Goal: Task Accomplishment & Management: Complete application form

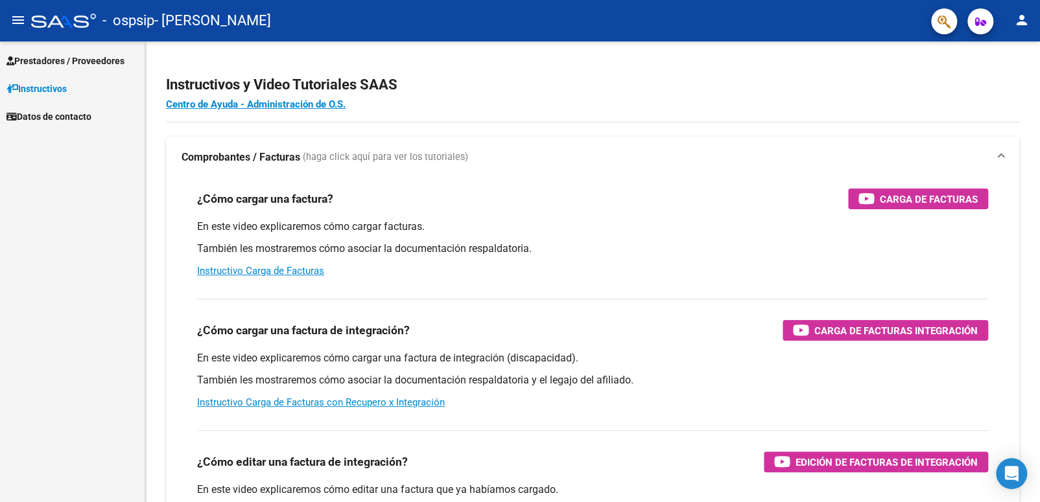
click at [58, 64] on span "Prestadores / Proveedores" at bounding box center [65, 61] width 118 height 14
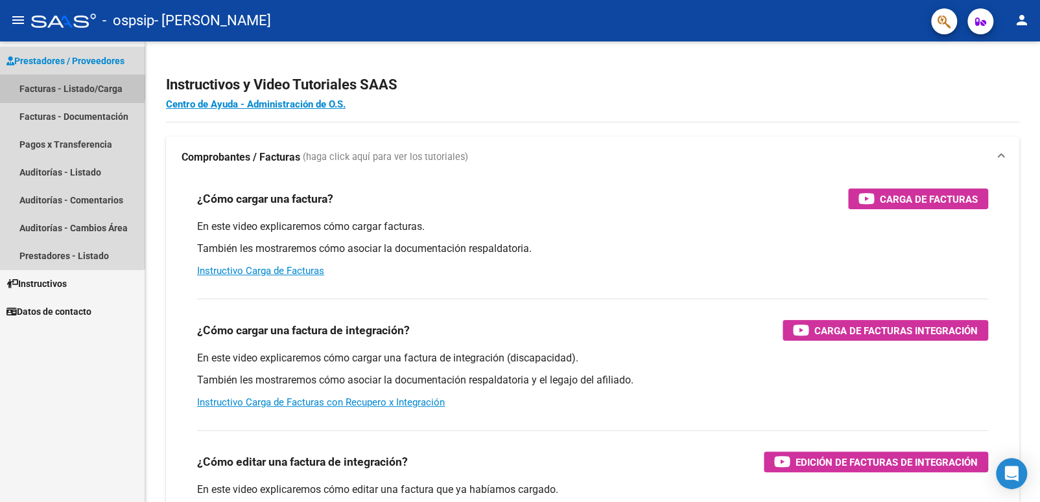
click at [65, 87] on link "Facturas - Listado/Carga" at bounding box center [72, 89] width 145 height 28
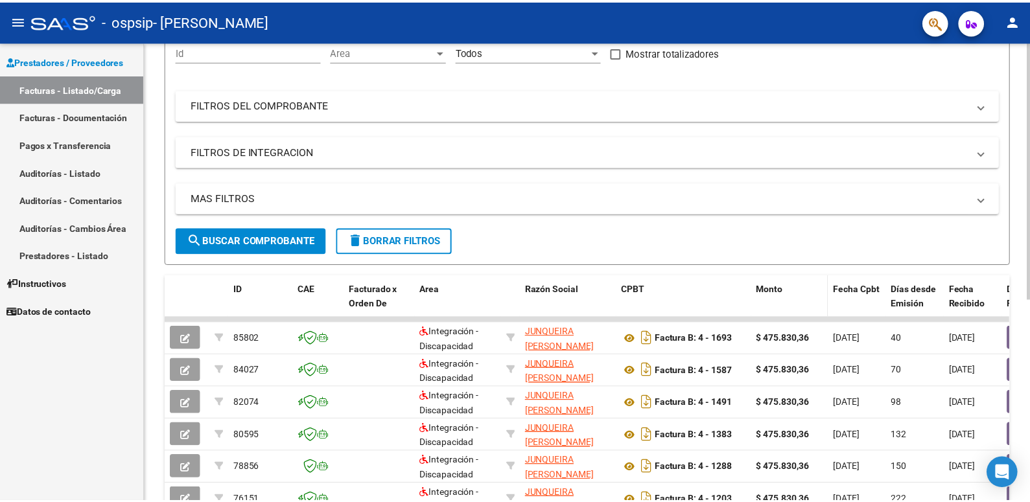
scroll to position [23, 0]
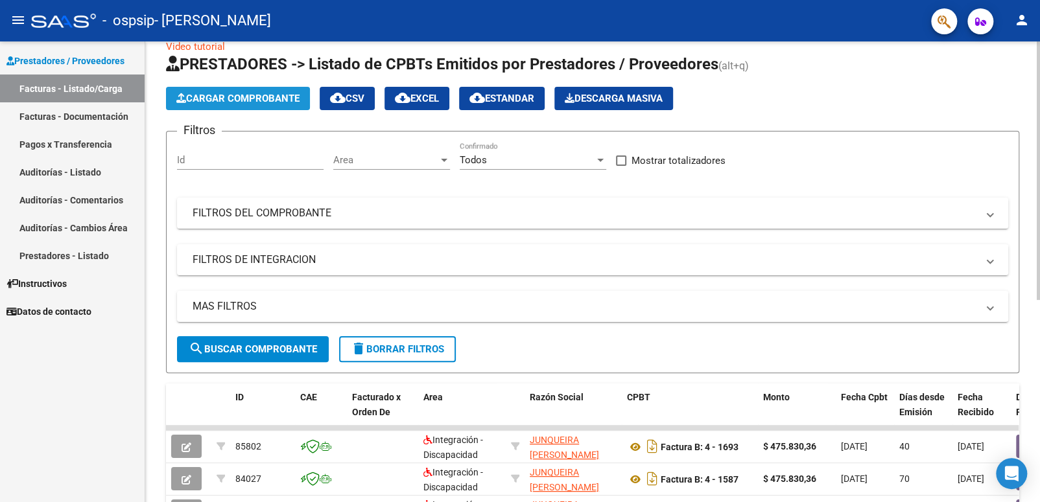
click at [245, 100] on span "Cargar Comprobante" at bounding box center [237, 99] width 123 height 12
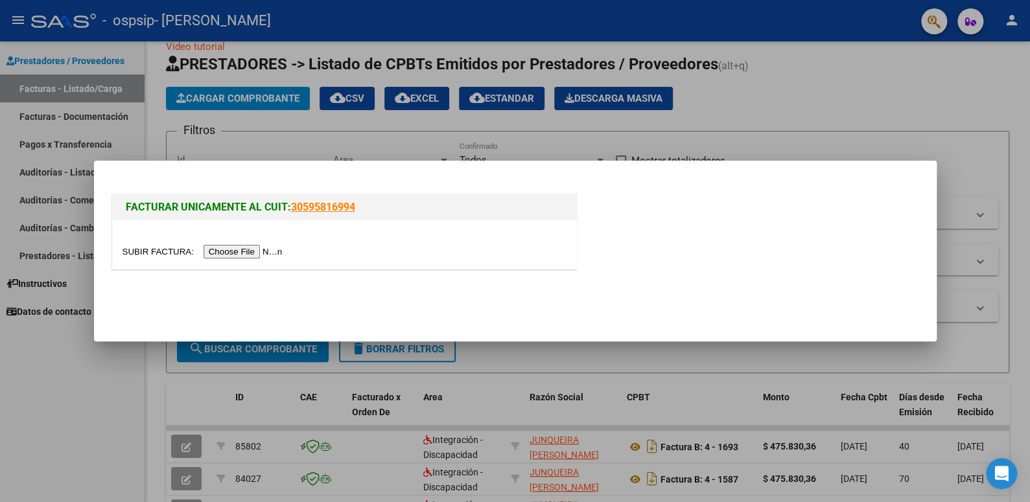
click at [229, 250] on input "file" at bounding box center [205, 252] width 164 height 14
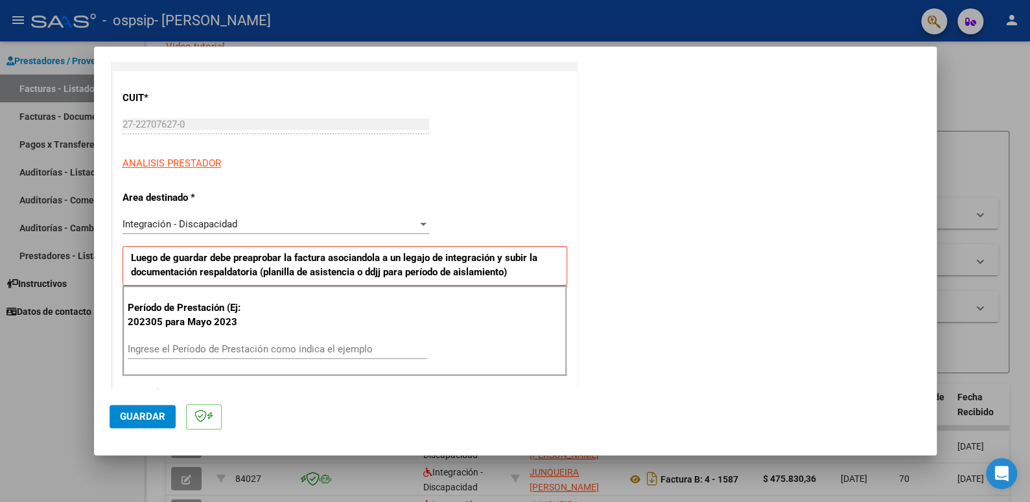
scroll to position [259, 0]
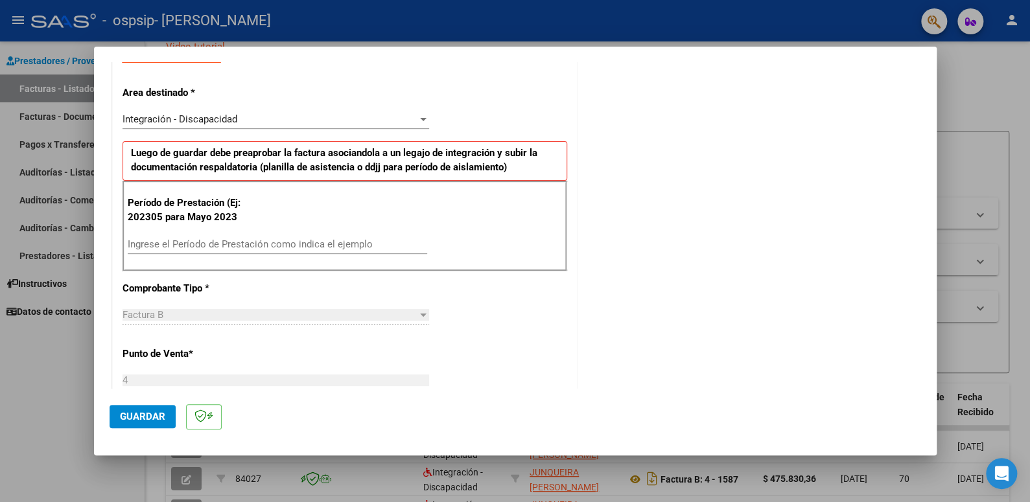
click at [259, 241] on input "Ingrese el Período de Prestación como indica el ejemplo" at bounding box center [278, 245] width 300 height 12
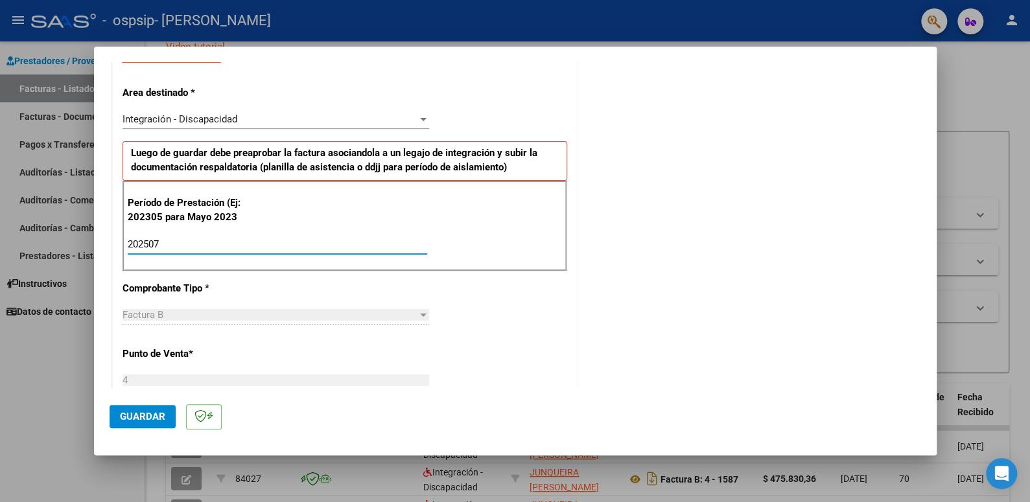
type input "202507"
click at [140, 423] on button "Guardar" at bounding box center [143, 416] width 66 height 23
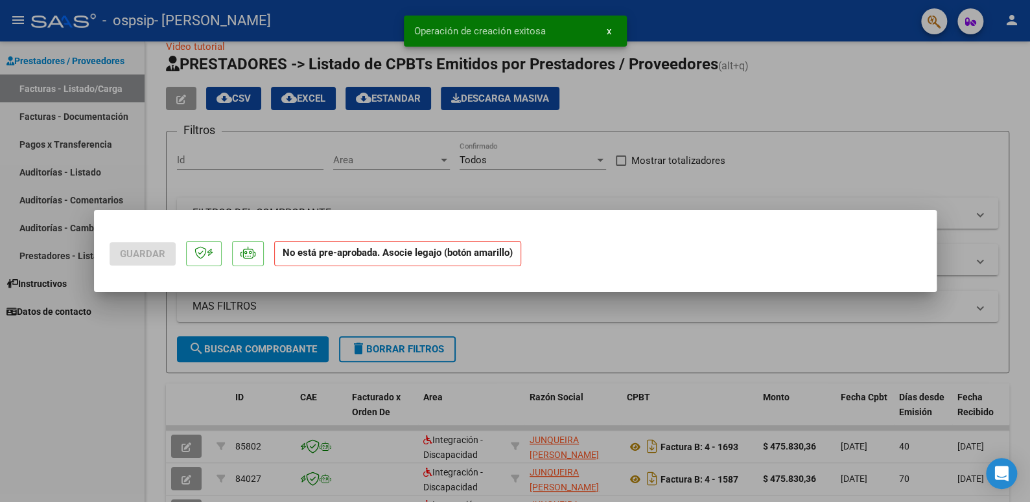
scroll to position [0, 0]
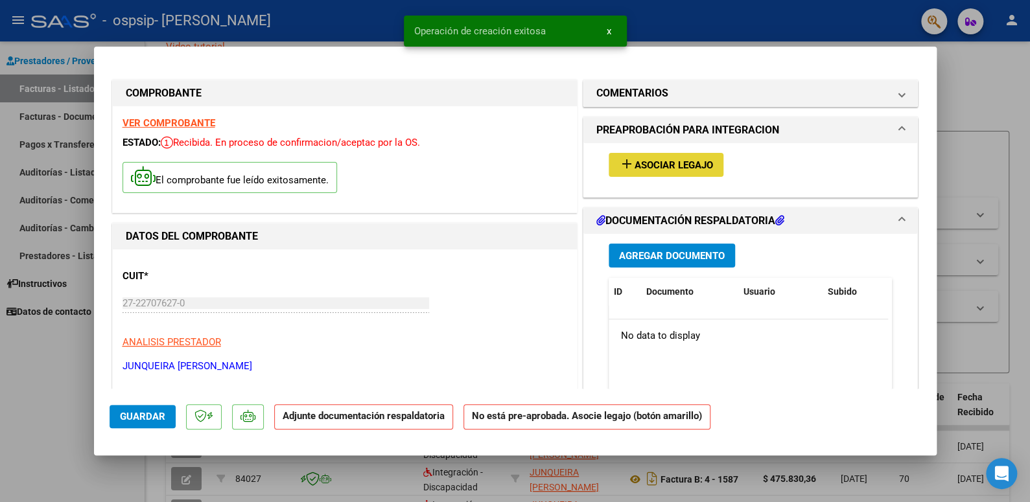
click at [675, 159] on span "add Asociar Legajo" at bounding box center [666, 165] width 94 height 12
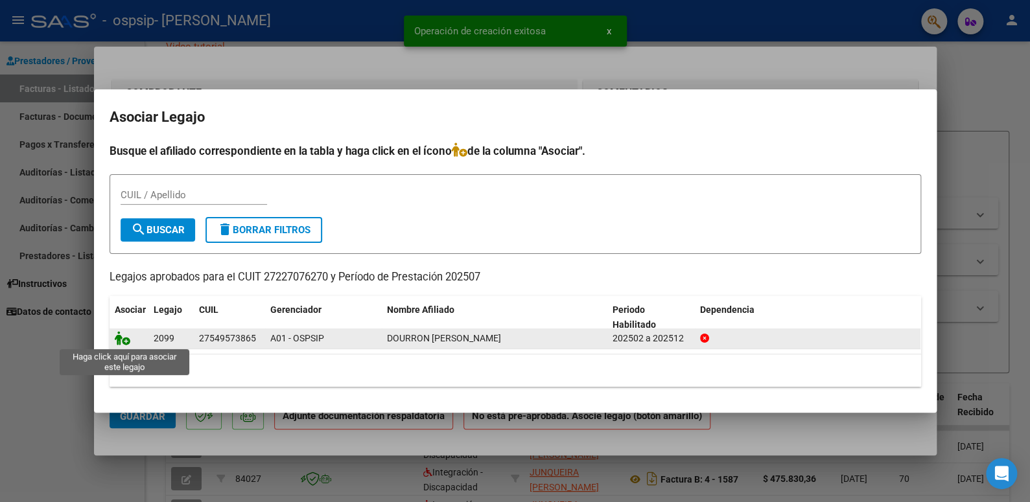
click at [121, 339] on icon at bounding box center [123, 338] width 16 height 14
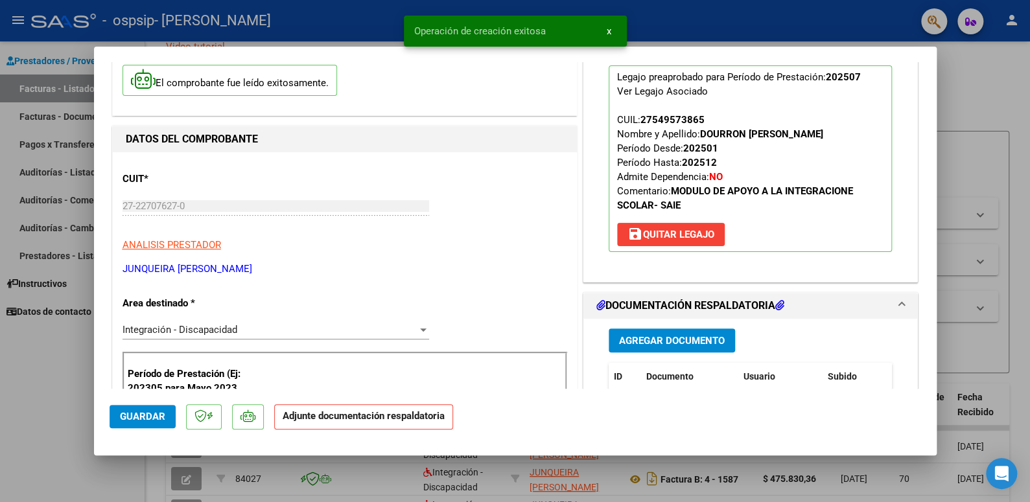
scroll to position [259, 0]
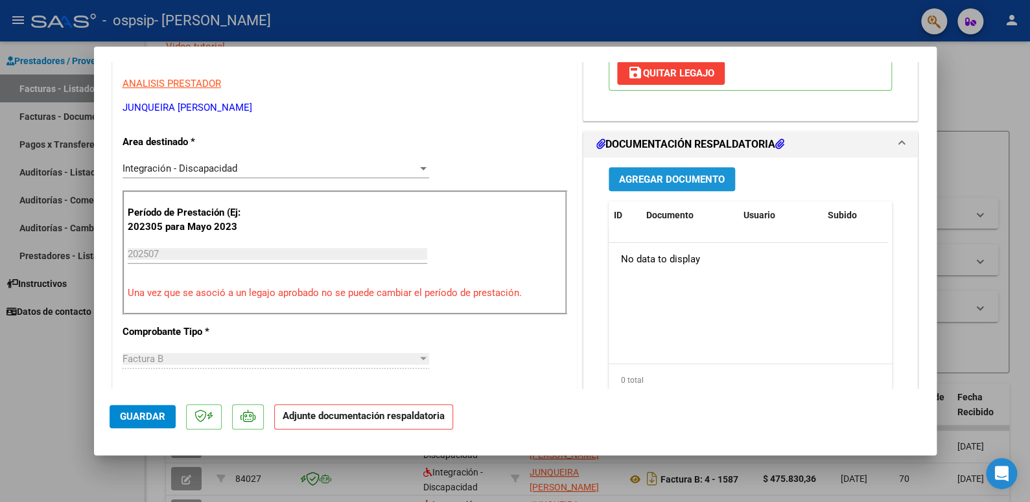
click at [685, 175] on span "Agregar Documento" at bounding box center [672, 180] width 106 height 12
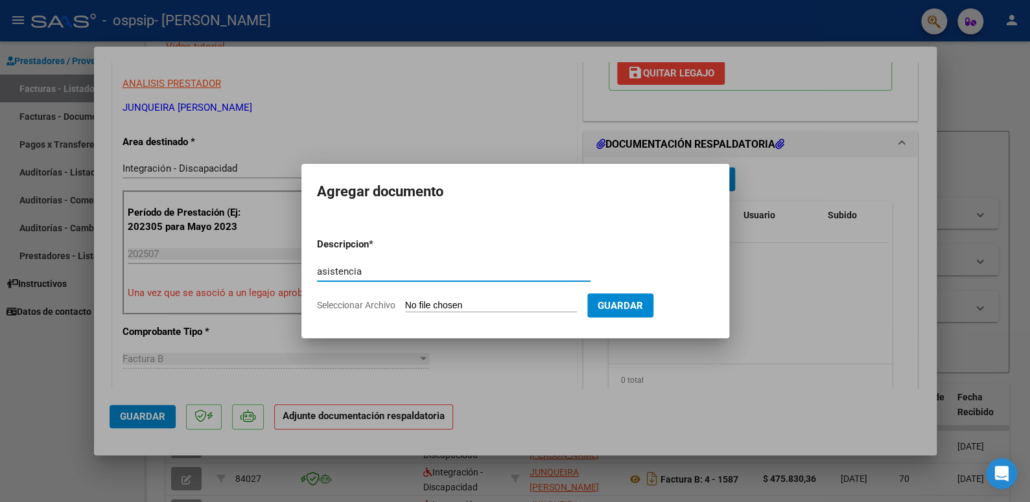
type input "asistencia"
click at [434, 301] on input "Seleccionar Archivo" at bounding box center [491, 306] width 172 height 12
type input "C:\fakepath\DOURRON CELESTE ASISTENCIA.pdf"
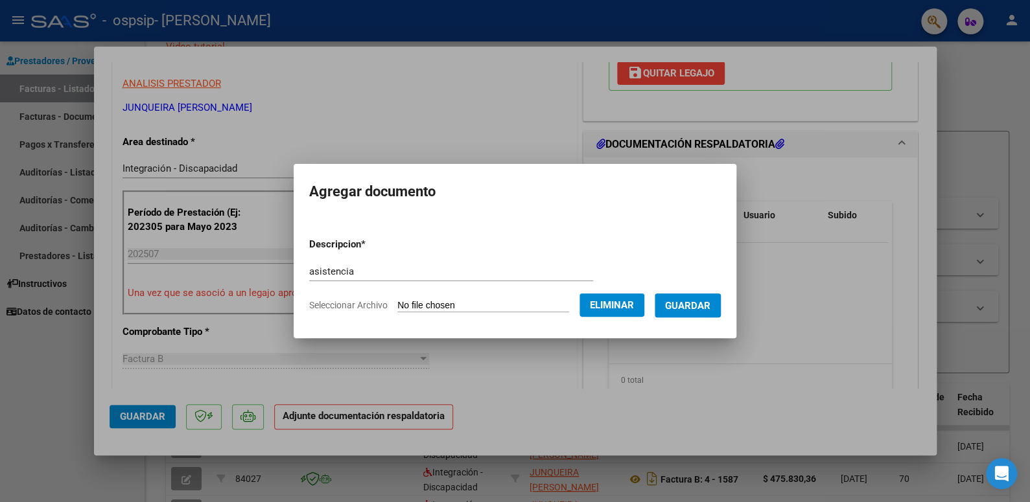
click at [701, 305] on span "Guardar" at bounding box center [687, 306] width 45 height 12
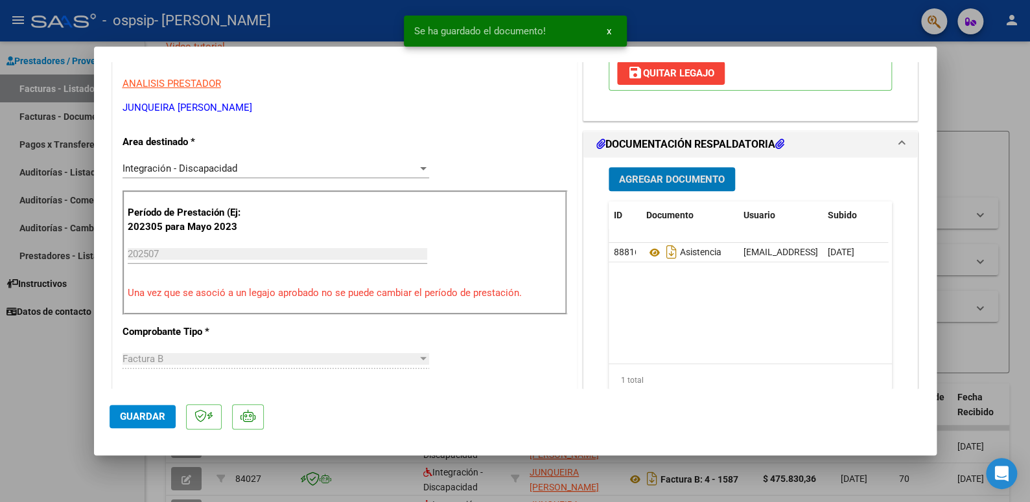
click at [701, 183] on span "Agregar Documento" at bounding box center [672, 180] width 106 height 12
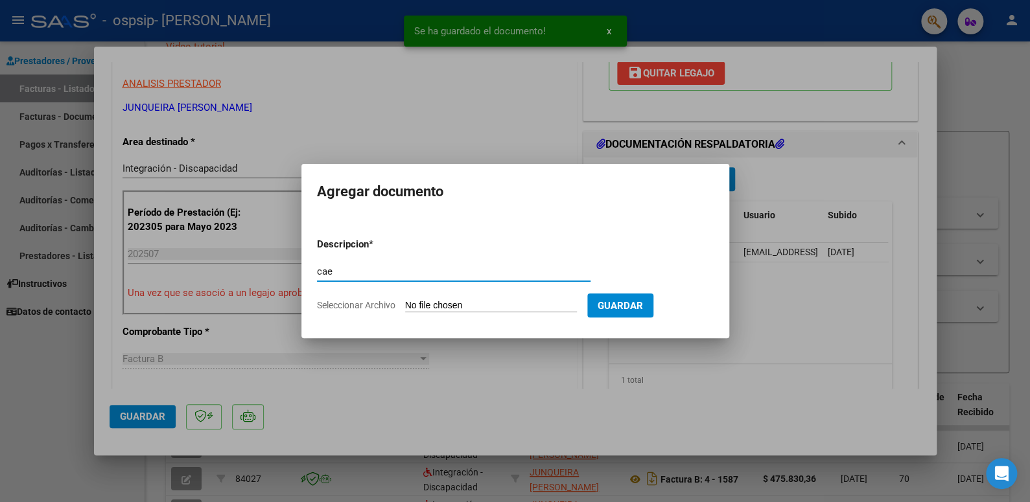
type input "cae"
click at [430, 302] on input "Seleccionar Archivo" at bounding box center [491, 306] width 172 height 12
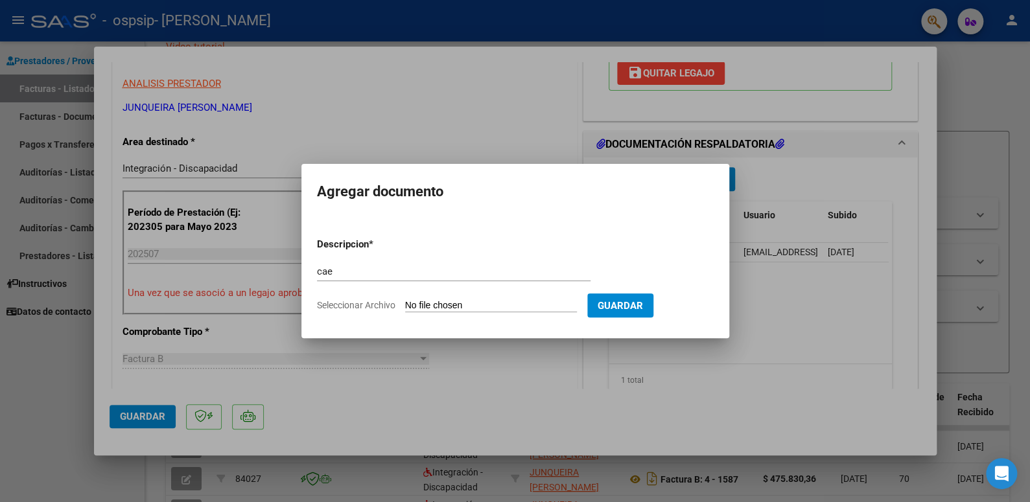
type input "C:\fakepath\Constatación de Comprobantes _ AFIP.pdf"
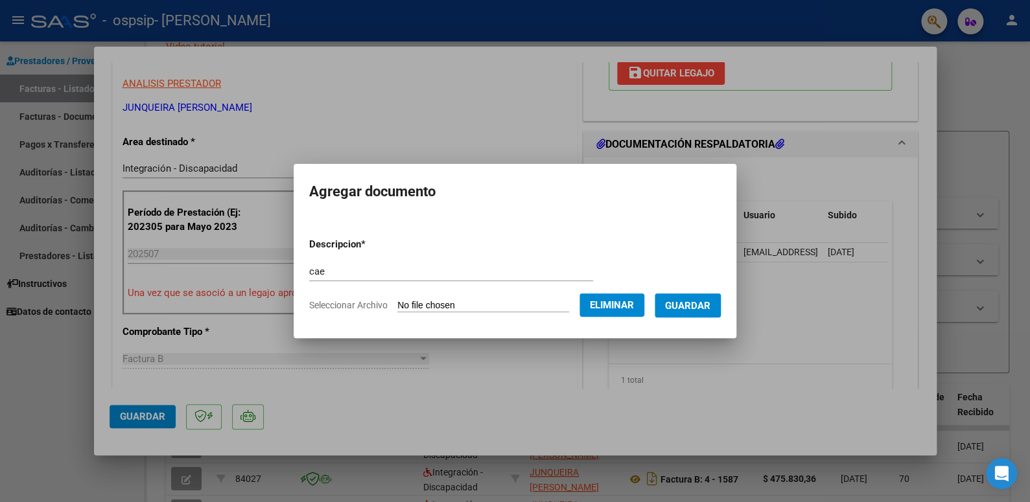
click at [694, 305] on span "Guardar" at bounding box center [687, 306] width 45 height 12
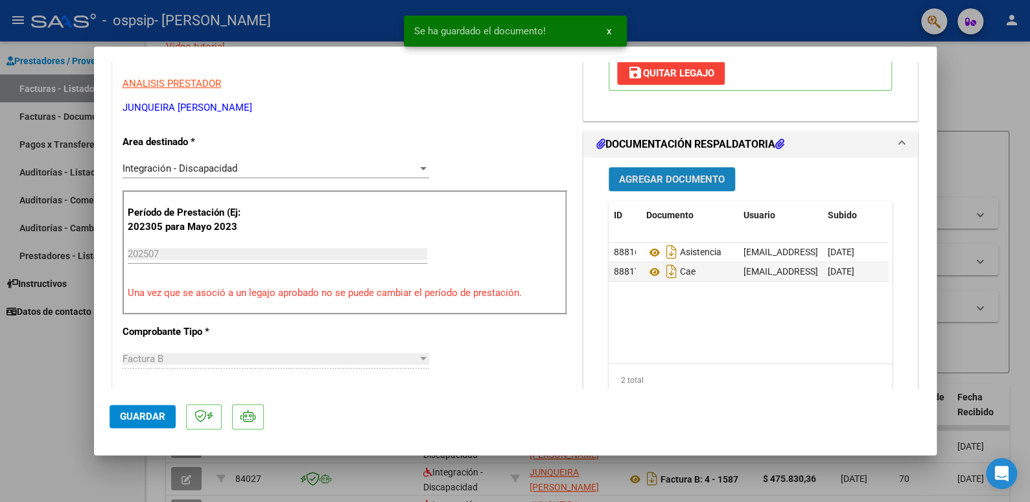
click at [688, 185] on button "Agregar Documento" at bounding box center [672, 179] width 126 height 24
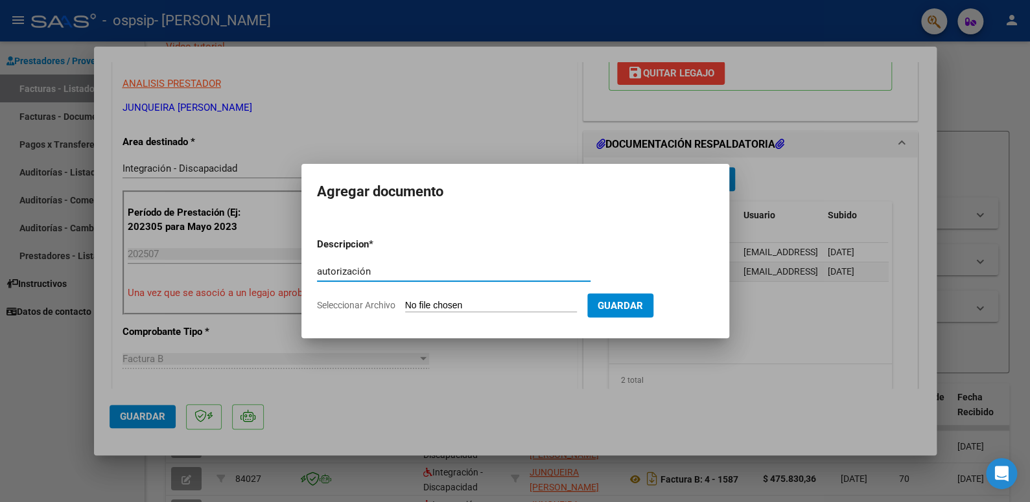
type input "autorización"
click at [445, 305] on input "Seleccionar Archivo" at bounding box center [491, 306] width 172 height 12
type input "C:\fakepath\DOURRON CELESTE SAIE AUTORIZACION 2025 SEGUN RESOLUCION 360 22_firm…"
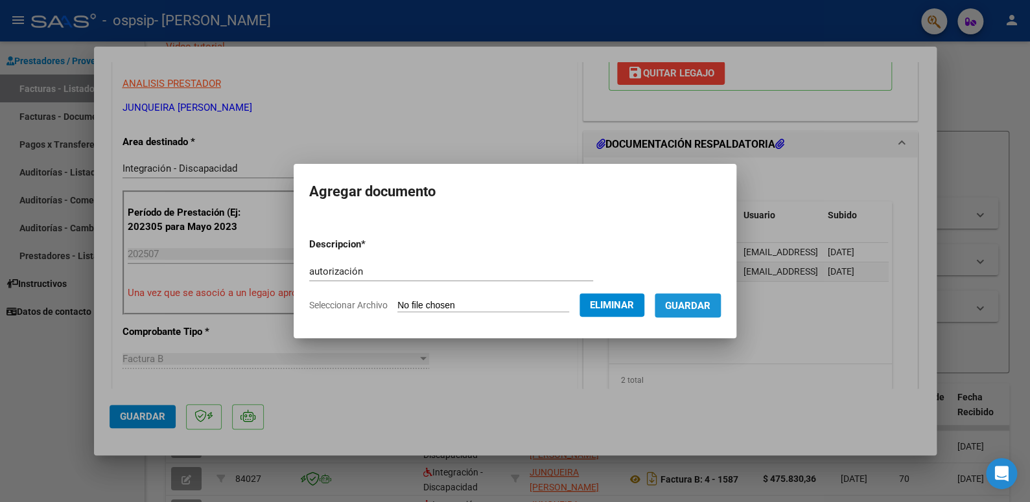
click at [695, 307] on span "Guardar" at bounding box center [687, 306] width 45 height 12
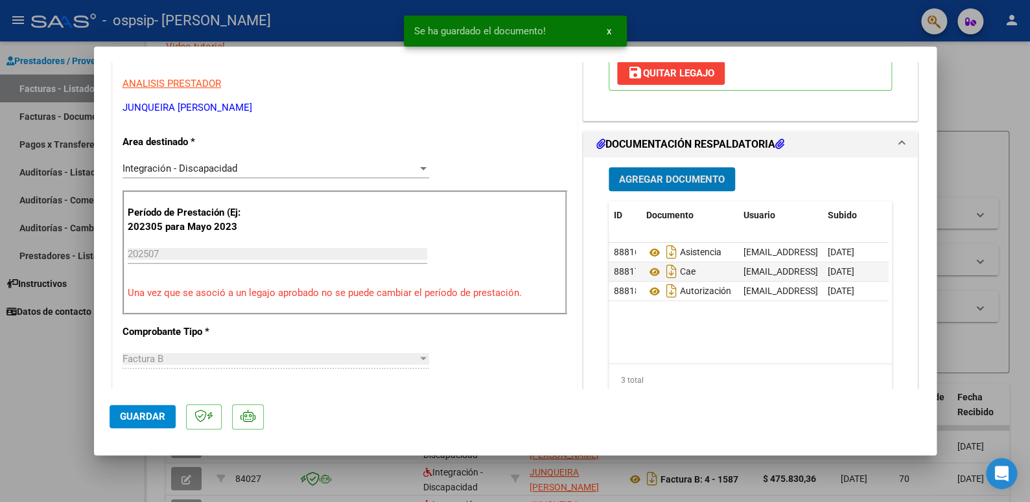
click at [648, 169] on button "Agregar Documento" at bounding box center [672, 179] width 126 height 24
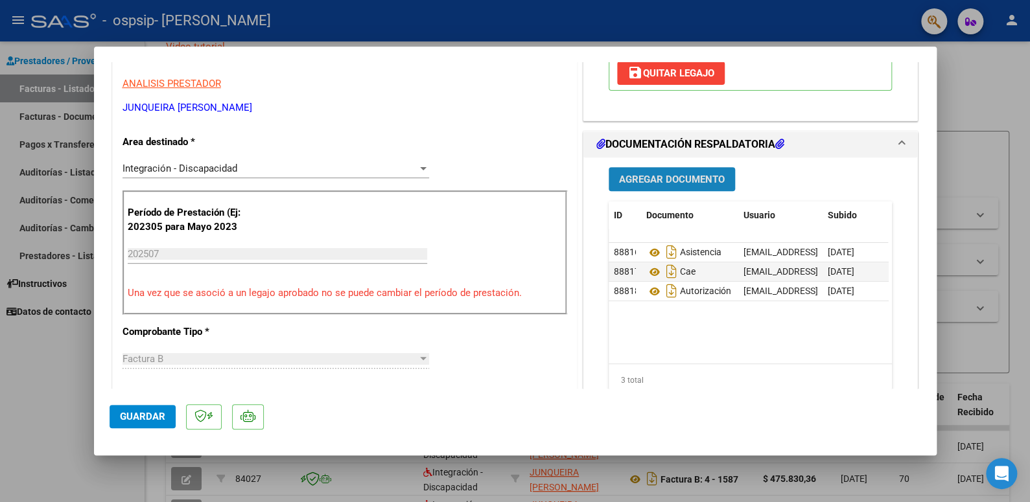
click at [682, 176] on span "Agregar Documento" at bounding box center [672, 180] width 106 height 12
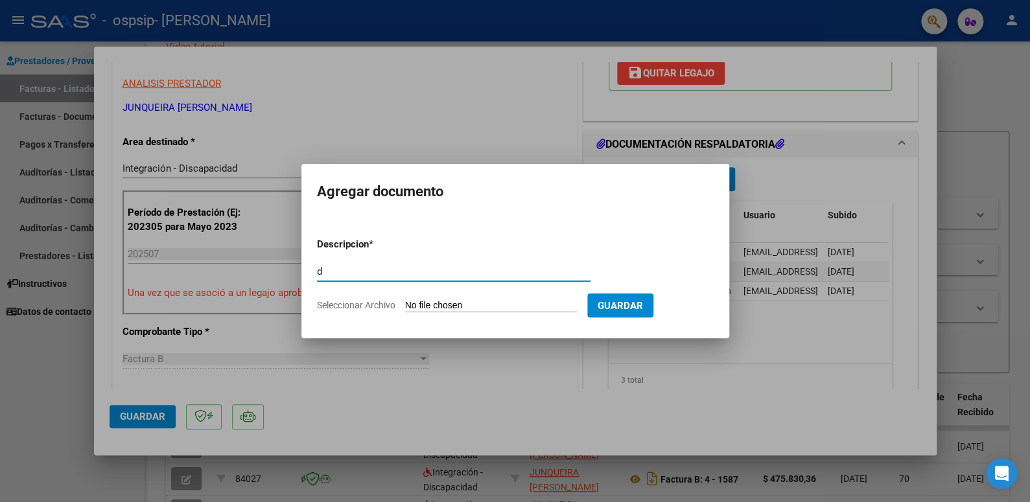
type input "d"
click at [453, 296] on form "Descripcion * d Escriba aquí una descripcion Seleccionar Archivo Guardar" at bounding box center [515, 275] width 397 height 95
click at [453, 301] on input "Seleccionar Archivo" at bounding box center [491, 306] width 172 height 12
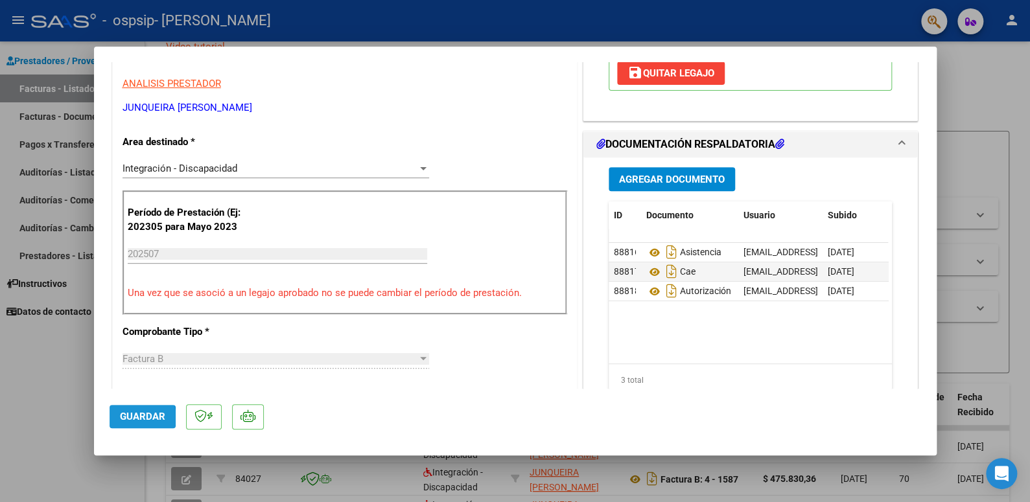
click at [134, 418] on span "Guardar" at bounding box center [142, 417] width 45 height 12
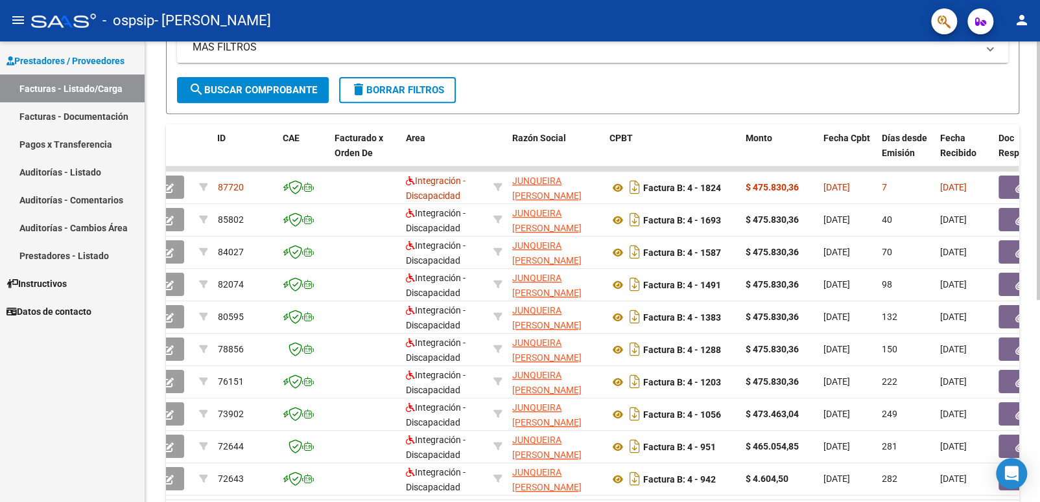
scroll to position [281, 0]
click at [1025, 14] on mat-icon "person" at bounding box center [1022, 20] width 16 height 16
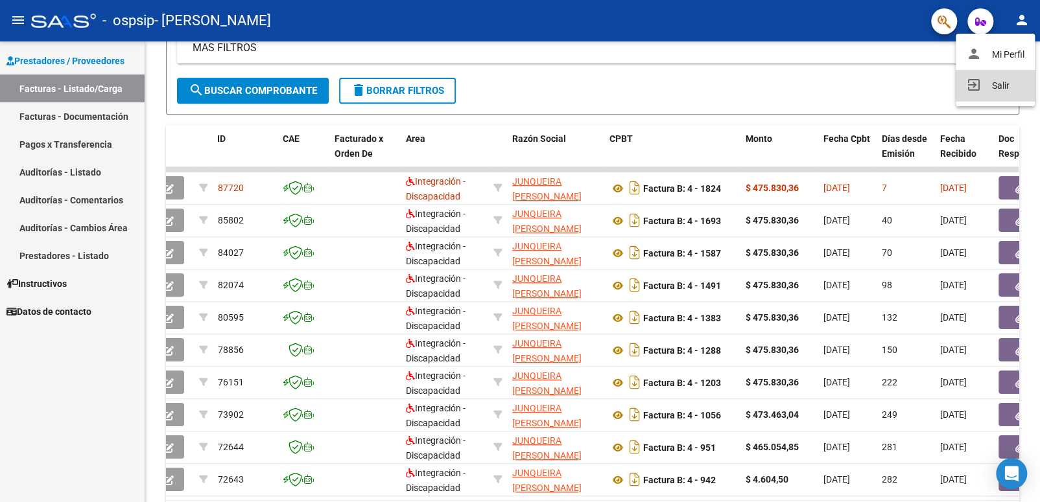
click at [997, 87] on button "exit_to_app Salir" at bounding box center [995, 85] width 79 height 31
